Goal: Task Accomplishment & Management: Use online tool/utility

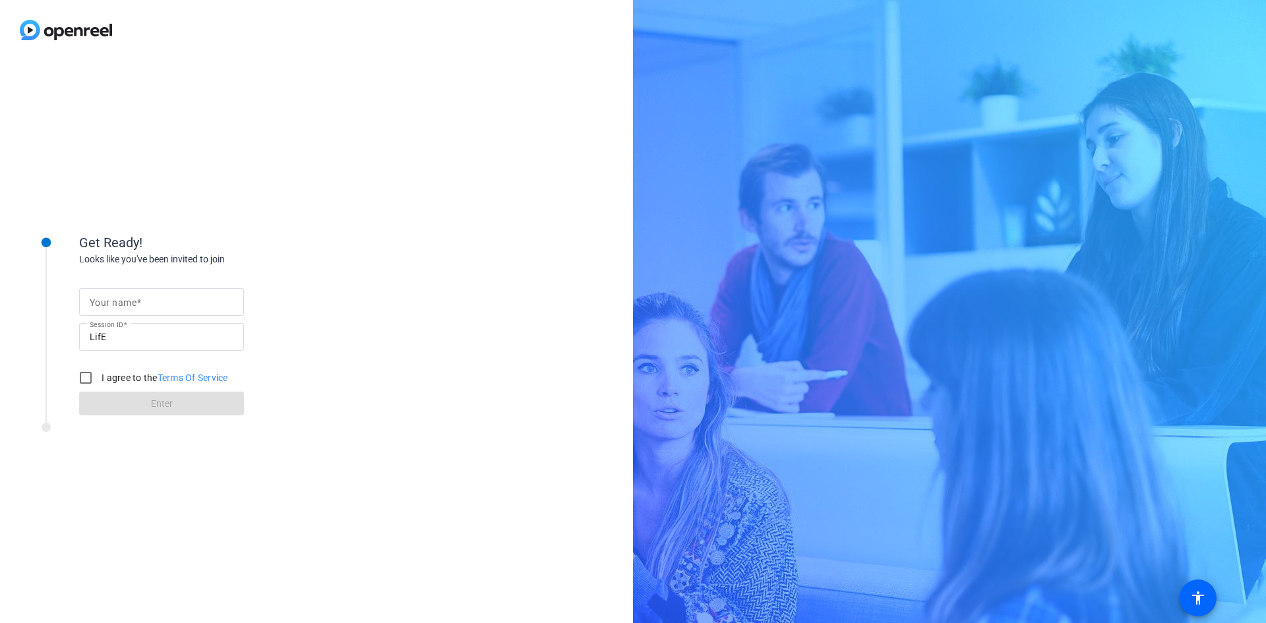
click at [209, 308] on input "Your name" at bounding box center [162, 302] width 144 height 16
type input "Ric"
click at [77, 376] on input "I agree to the Terms Of Service" at bounding box center [86, 378] width 26 height 26
checkbox input "true"
click at [125, 407] on span at bounding box center [161, 404] width 165 height 32
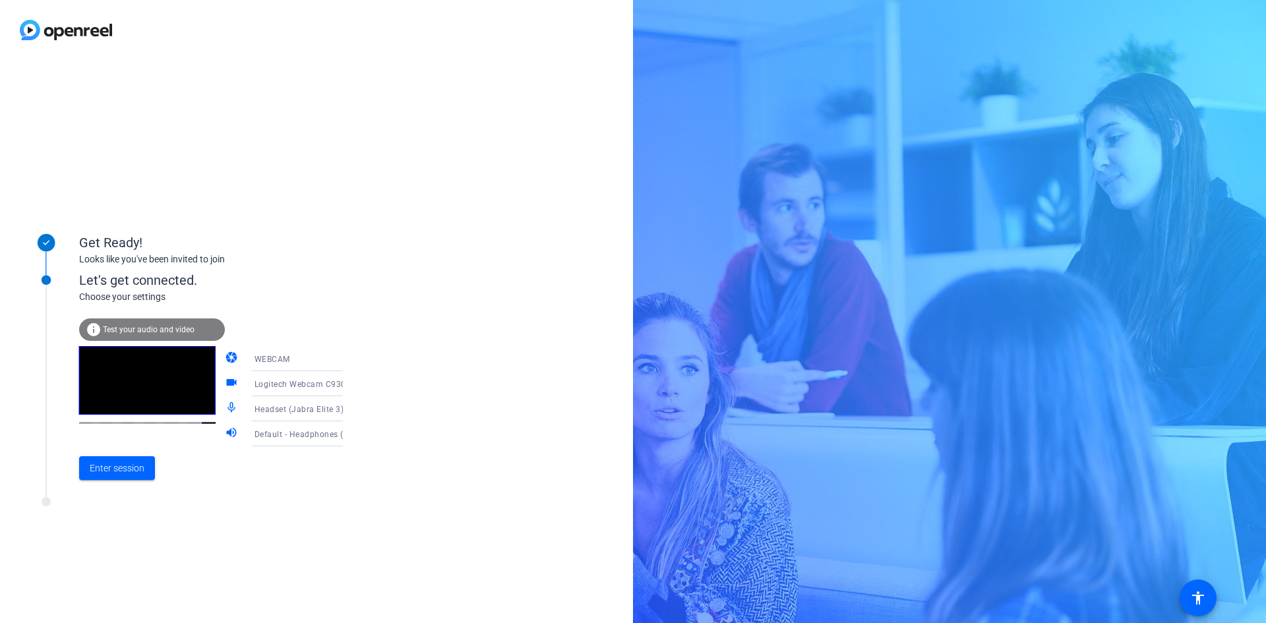
click at [348, 433] on icon at bounding box center [356, 434] width 16 height 16
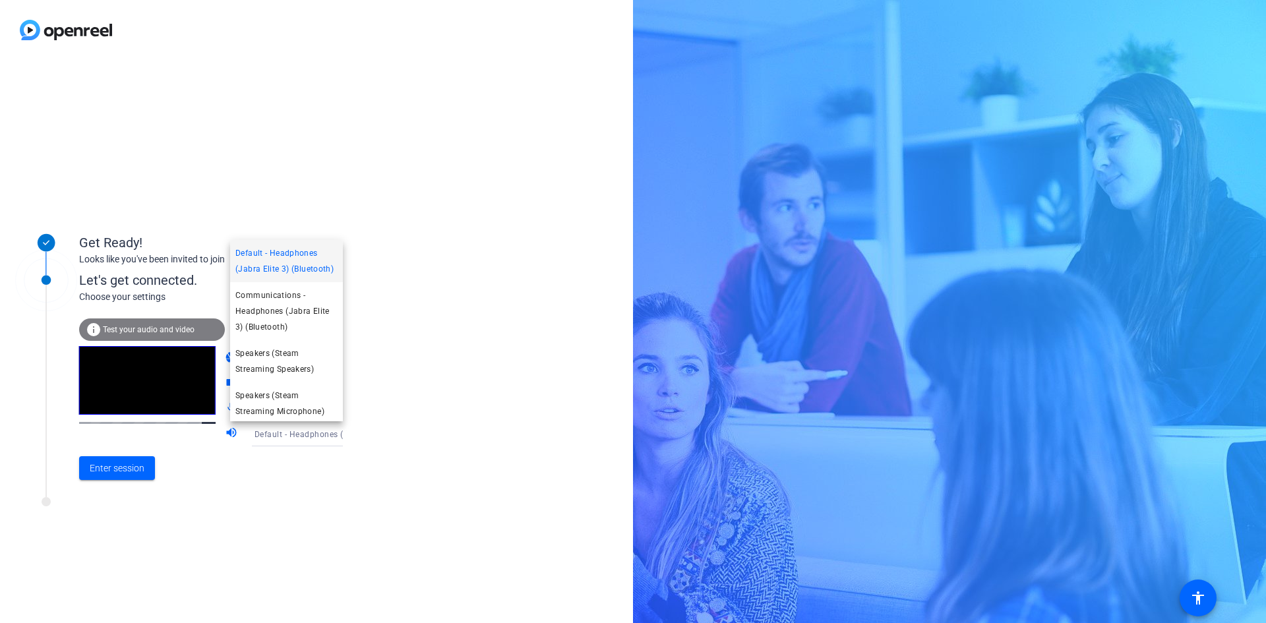
click at [328, 431] on div at bounding box center [633, 311] width 1266 height 623
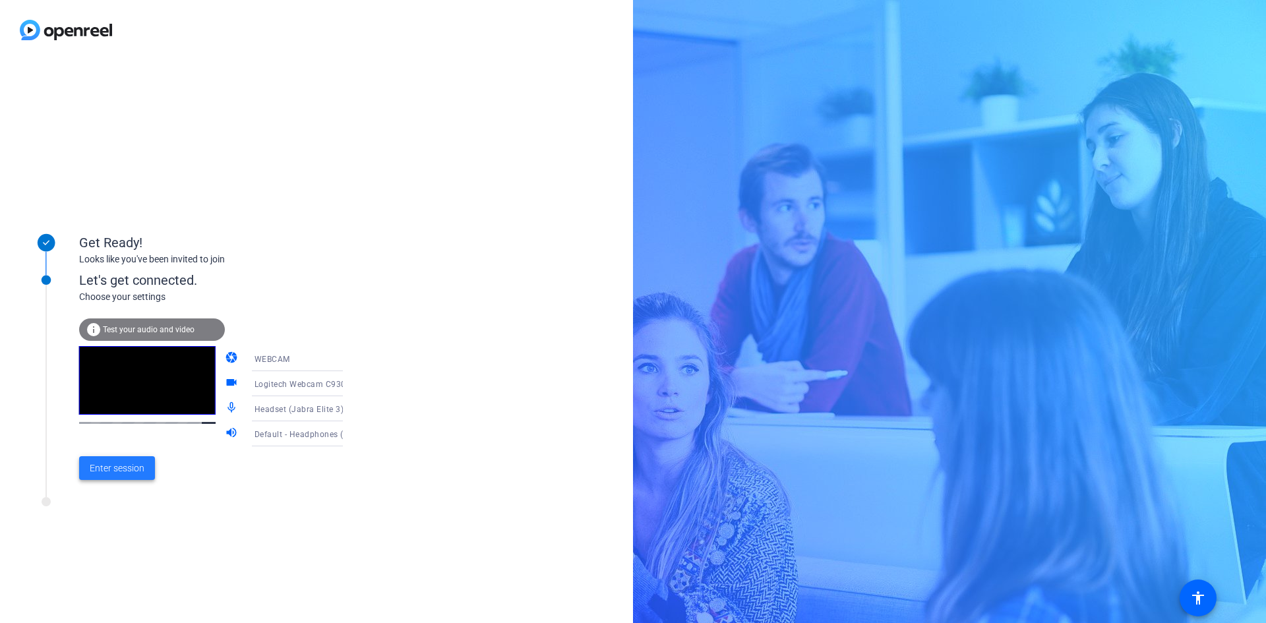
click at [124, 463] on span "Enter session" at bounding box center [117, 469] width 55 height 14
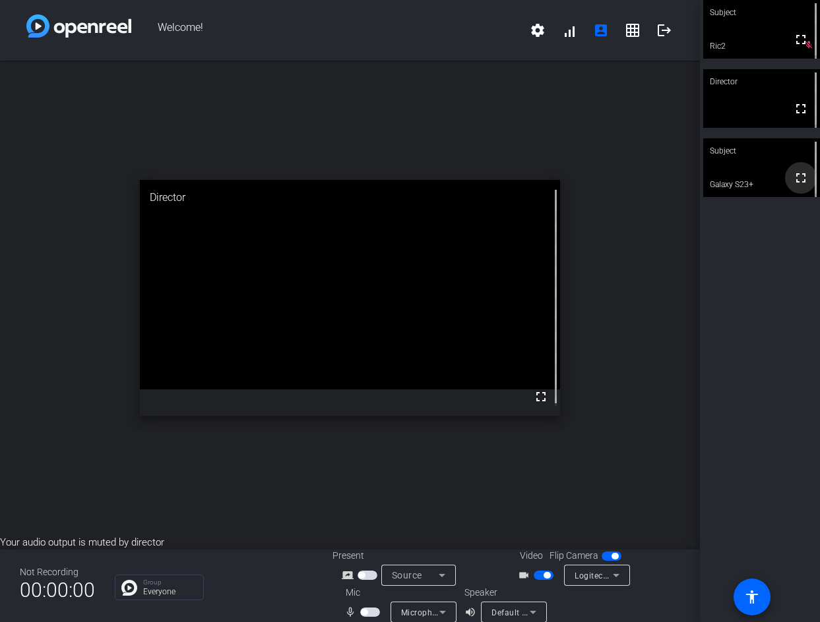
click at [792, 181] on mat-icon "fullscreen" at bounding box center [800, 178] width 16 height 16
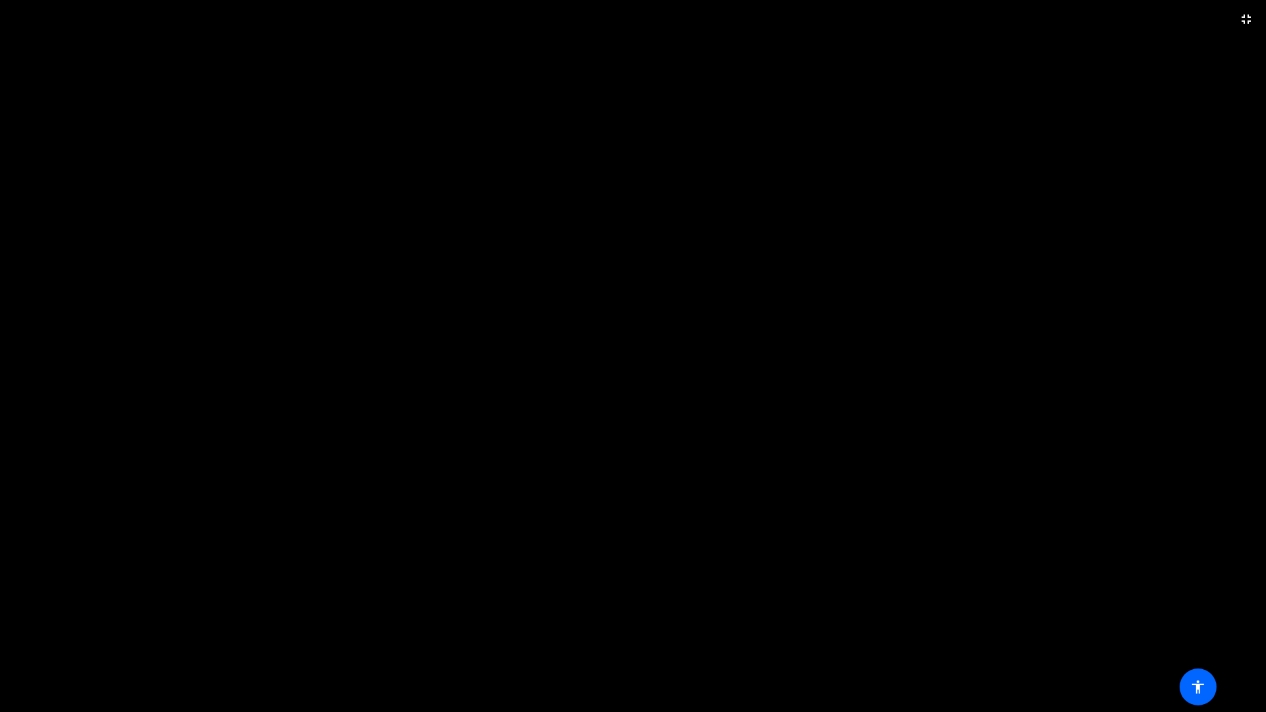
click at [665, 384] on video at bounding box center [633, 356] width 1266 height 712
